Goal: Task Accomplishment & Management: Use online tool/utility

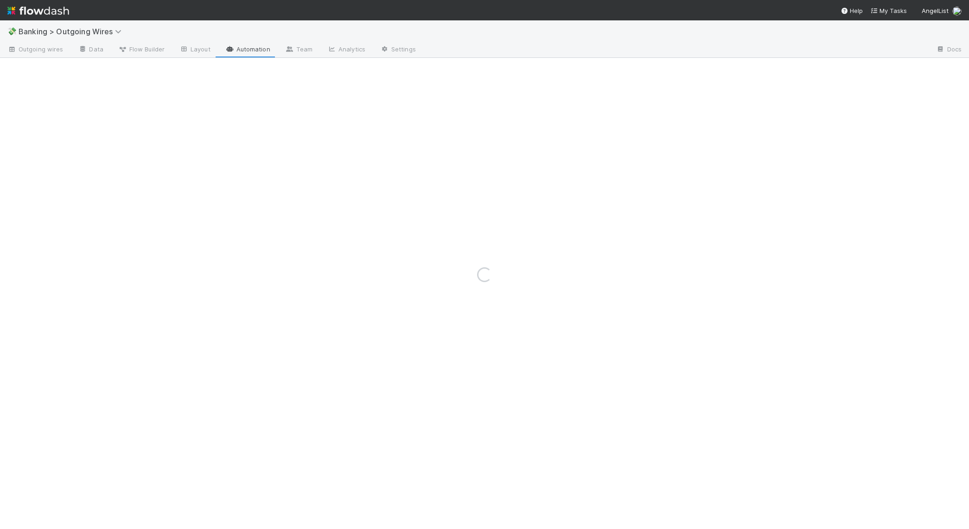
click at [87, 27] on div "Loading..." at bounding box center [484, 274] width 969 height 509
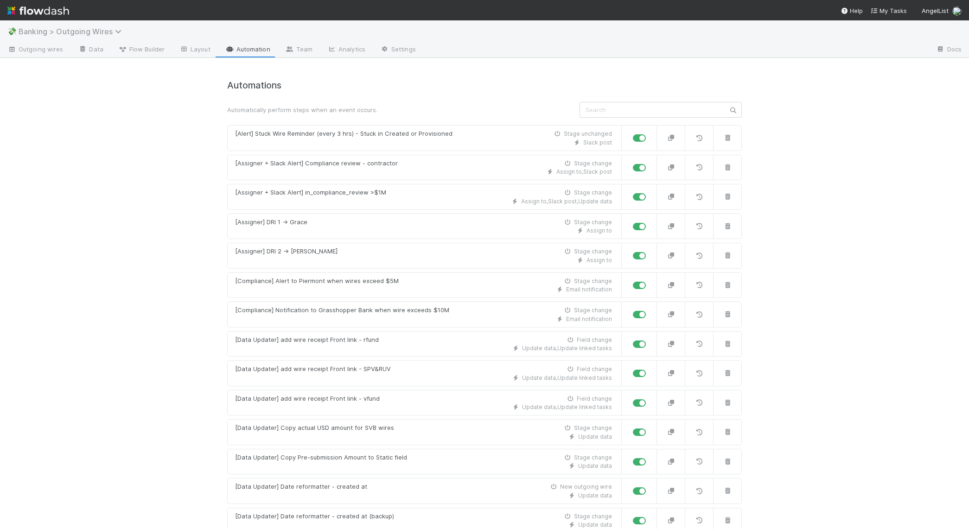
click at [89, 31] on span "Banking > Outgoing Wires" at bounding box center [73, 31] width 108 height 9
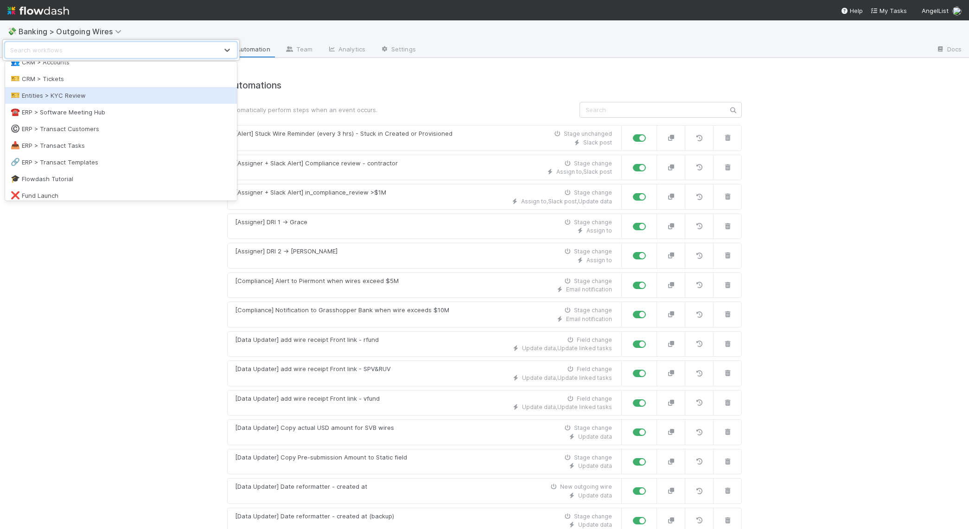
scroll to position [96, 0]
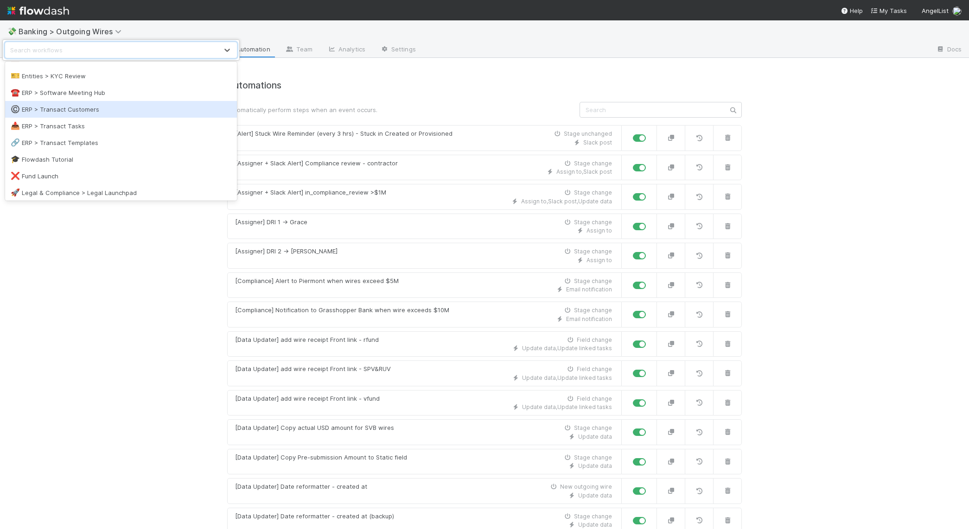
click at [96, 108] on div "©️ ERP > Transact Customers" at bounding box center [121, 109] width 221 height 9
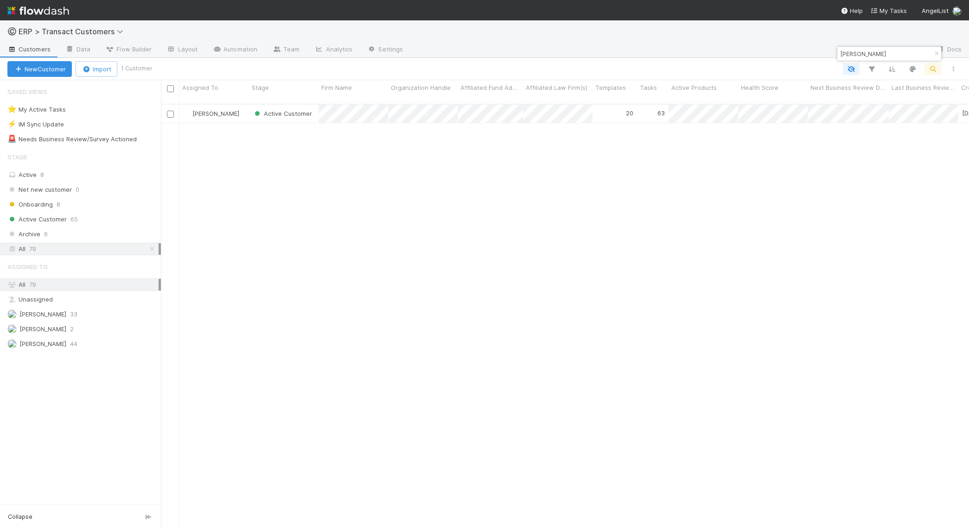
scroll to position [424, 799]
click at [888, 55] on input "[PERSON_NAME]" at bounding box center [885, 53] width 93 height 11
type input "coyote"
click at [244, 107] on div "[PERSON_NAME]" at bounding box center [214, 114] width 70 height 18
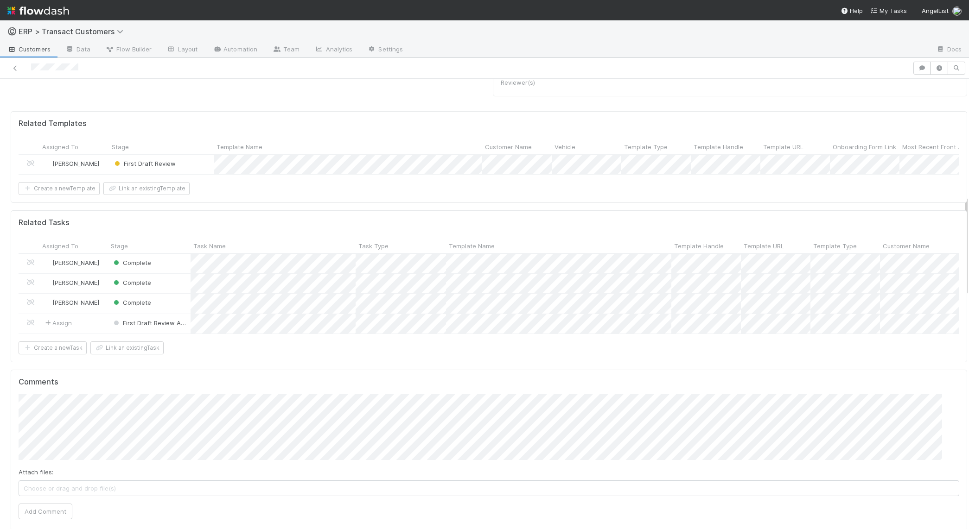
scroll to position [526, 0]
click at [38, 320] on div at bounding box center [29, 320] width 21 height 19
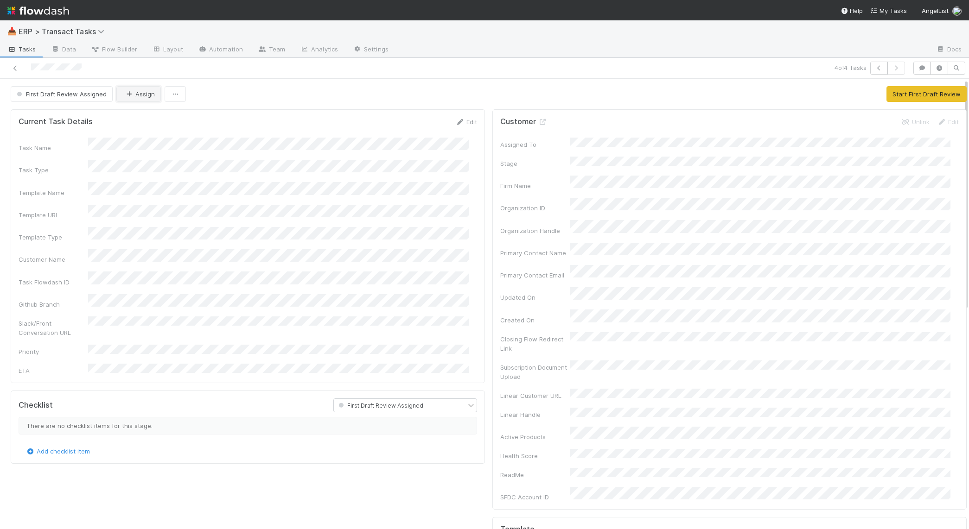
click at [139, 100] on button "Assign" at bounding box center [138, 94] width 45 height 16
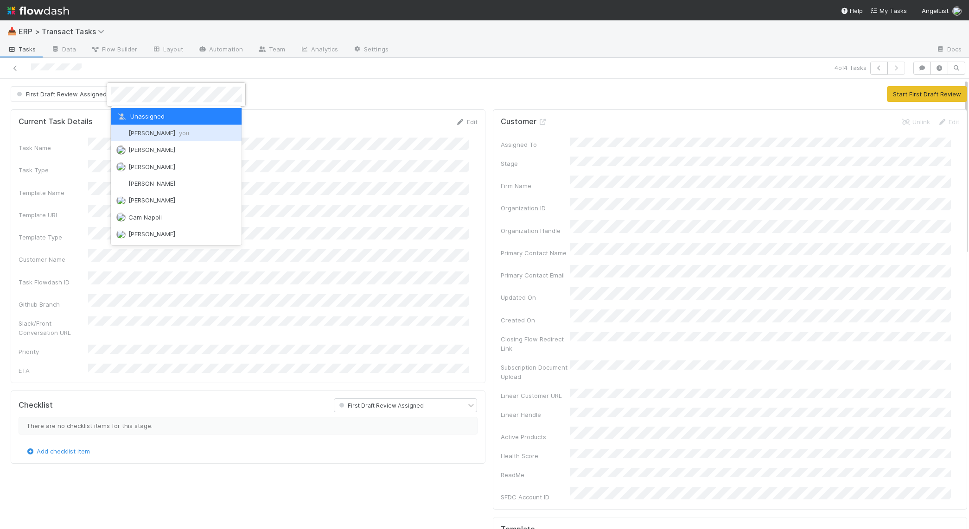
click at [146, 129] on span "[PERSON_NAME] you" at bounding box center [158, 132] width 61 height 7
